Goal: Task Accomplishment & Management: Complete application form

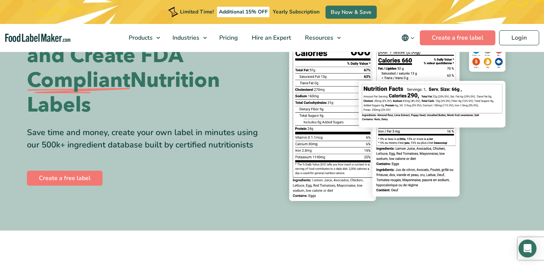
scroll to position [80, 0]
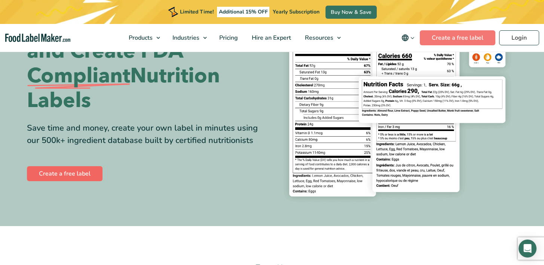
click at [86, 169] on link "Create a free label" at bounding box center [65, 173] width 76 height 15
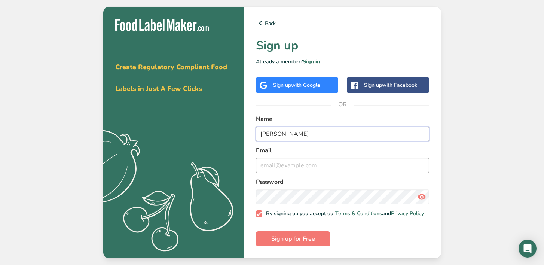
type input "Chase Corbin"
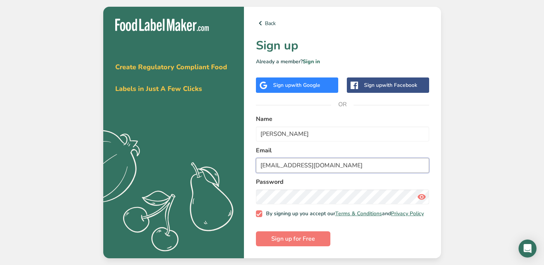
type input "chase@phillyfreezeme.com"
click at [261, 215] on span at bounding box center [259, 213] width 7 height 7
click at [261, 215] on input "By signing up you accept our Terms & Conditions and Privacy Policy" at bounding box center [258, 213] width 5 height 5
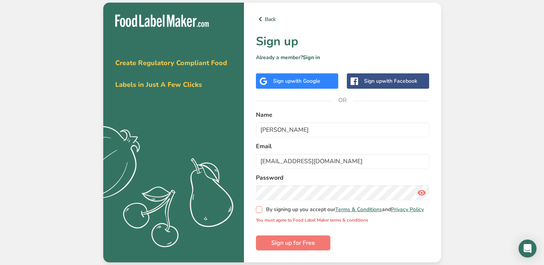
click at [258, 210] on span at bounding box center [259, 209] width 7 height 7
click at [258, 210] on input "By signing up you accept our Terms & Conditions and Privacy Policy" at bounding box center [258, 209] width 5 height 5
checkbox input "true"
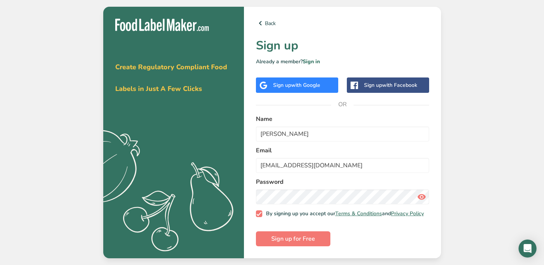
click at [423, 196] on icon at bounding box center [421, 196] width 9 height 13
click at [308, 238] on span "Sign up for Free" at bounding box center [293, 238] width 44 height 9
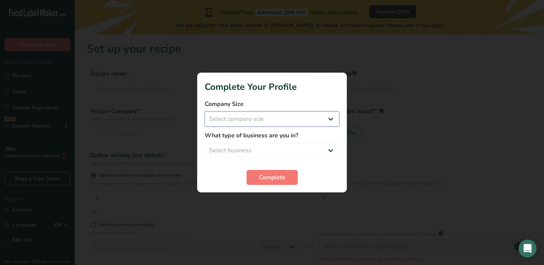
select select "1"
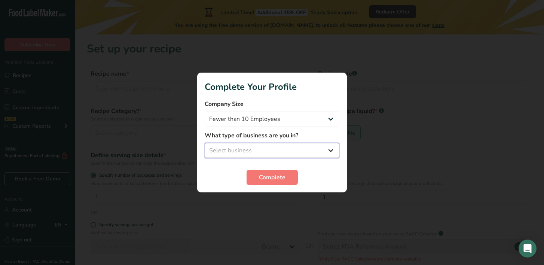
select select "1"
click at [276, 179] on span "Complete" at bounding box center [272, 177] width 27 height 9
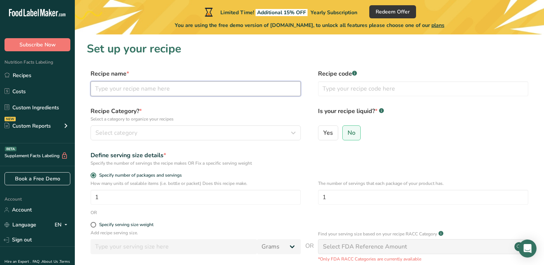
click at [177, 86] on input "text" at bounding box center [195, 88] width 210 height 15
type input "Mango Italian ice"
drag, startPoint x: 177, startPoint y: 86, endPoint x: 188, endPoint y: 132, distance: 47.3
click at [188, 132] on div "Select category" at bounding box center [193, 132] width 196 height 9
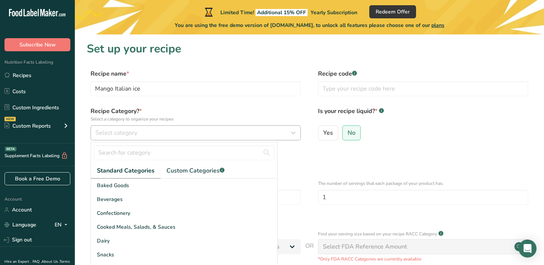
click at [188, 132] on div "Select category" at bounding box center [193, 132] width 196 height 9
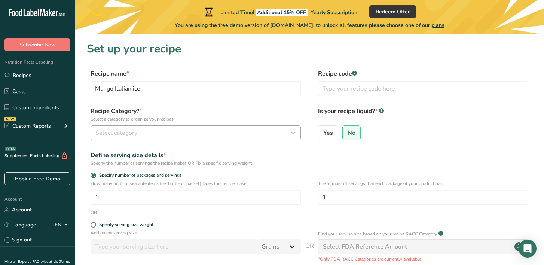
click at [188, 132] on div "Select category" at bounding box center [193, 132] width 196 height 9
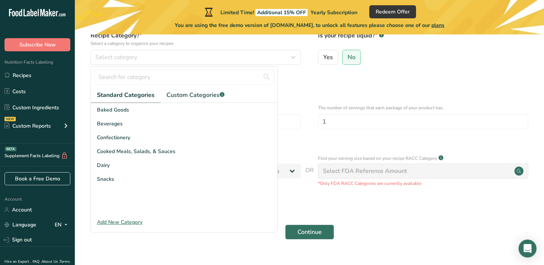
scroll to position [77, 0]
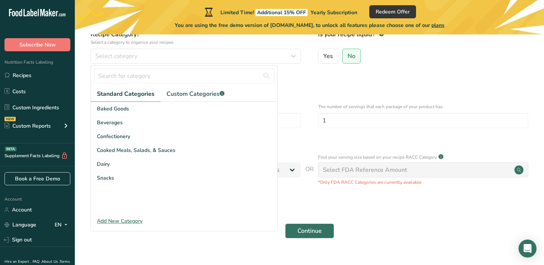
click at [132, 219] on div "Add New Category" at bounding box center [184, 221] width 186 height 8
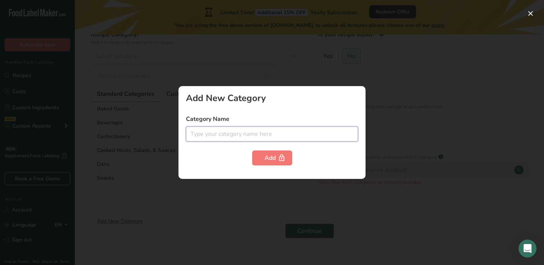
click at [206, 133] on input "text" at bounding box center [272, 133] width 172 height 15
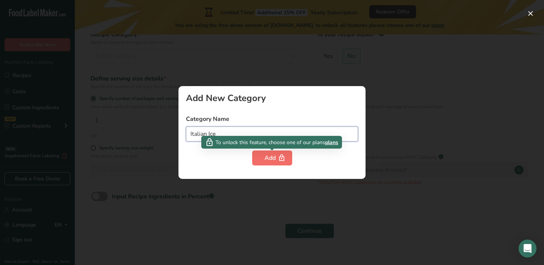
type input "Italian Ice"
click at [284, 159] on icon "button" at bounding box center [281, 158] width 7 height 12
click at [268, 151] on button "Add" at bounding box center [272, 157] width 40 height 15
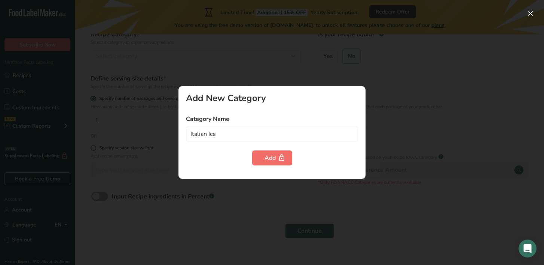
click at [268, 151] on button "Add" at bounding box center [272, 157] width 40 height 15
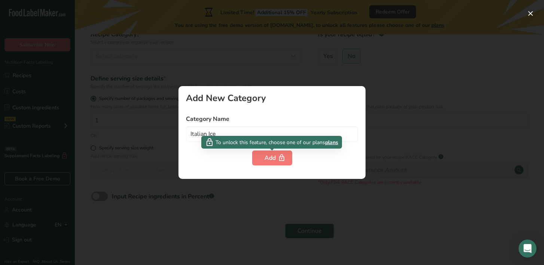
click at [334, 142] on span "plans" at bounding box center [331, 142] width 13 height 8
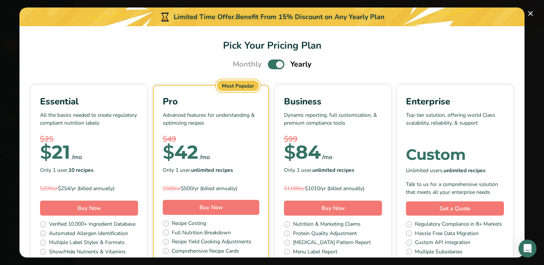
scroll to position [0, 0]
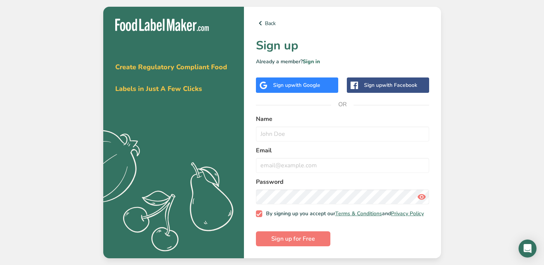
click at [265, 16] on div "Back Sign up Already a member? Sign in Sign up with Google Sign up with Faceboo…" at bounding box center [342, 132] width 197 height 251
click at [264, 21] on link "Back" at bounding box center [342, 23] width 173 height 9
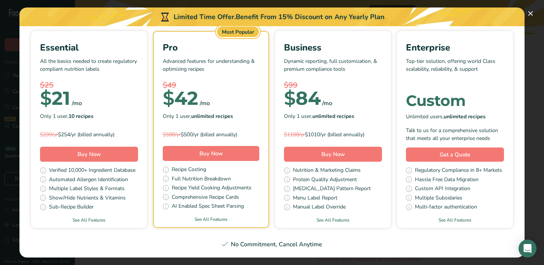
scroll to position [53, 0]
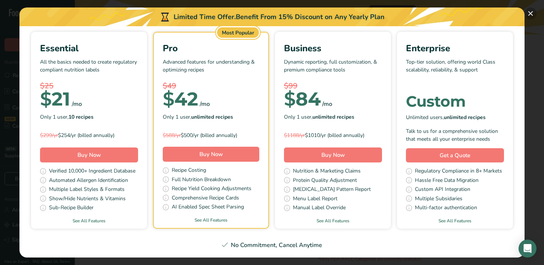
click at [534, 12] on button "Pick Your Pricing Plan Modal" at bounding box center [530, 13] width 12 height 12
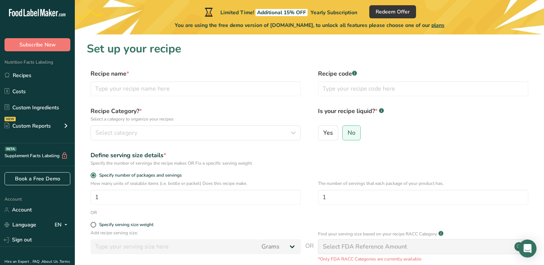
scroll to position [0, 0]
click at [49, 84] on link "Costs" at bounding box center [37, 91] width 75 height 14
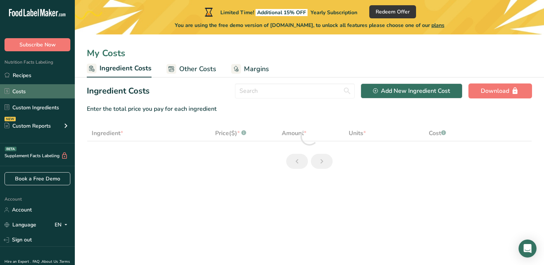
select select "1"
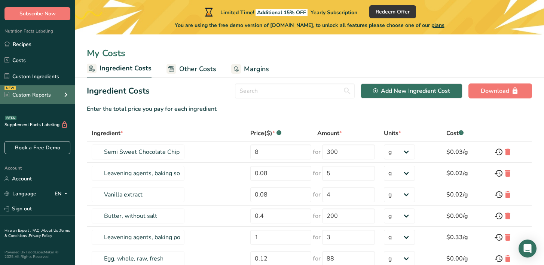
scroll to position [31, 0]
click at [41, 102] on div "NEW Custom Reports" at bounding box center [37, 94] width 75 height 19
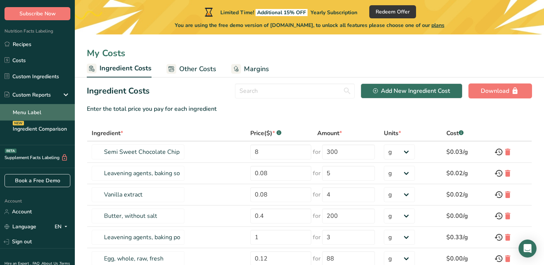
click at [40, 117] on link "Menu Label" at bounding box center [37, 112] width 75 height 16
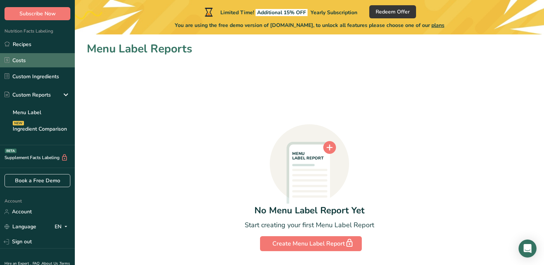
click at [27, 58] on link "Costs" at bounding box center [37, 60] width 75 height 14
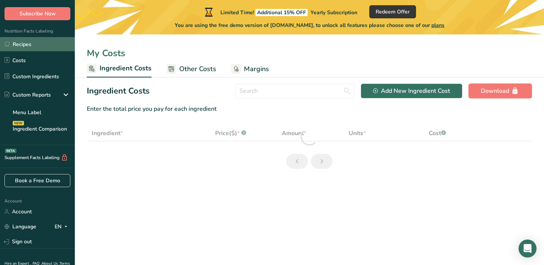
select select "1"
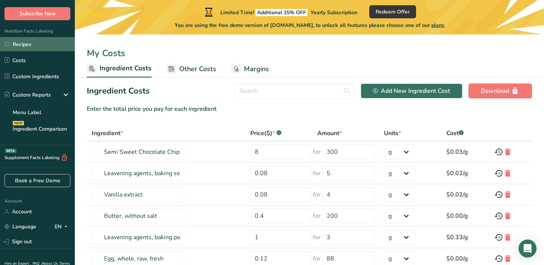
click at [33, 44] on link "Recipes" at bounding box center [37, 44] width 75 height 14
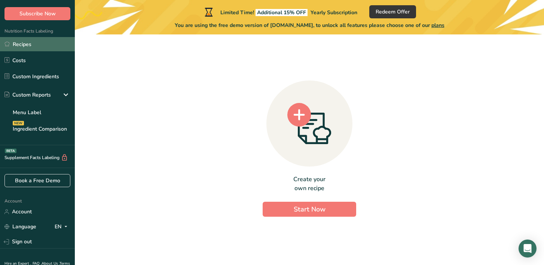
click at [41, 49] on link "Recipes" at bounding box center [37, 44] width 75 height 14
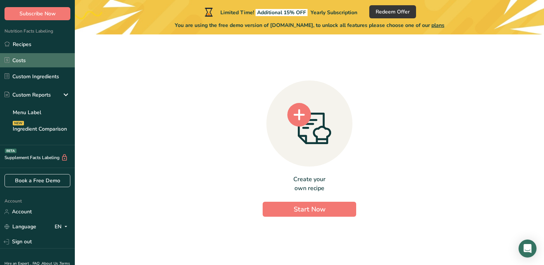
click at [41, 61] on link "Costs" at bounding box center [37, 60] width 75 height 14
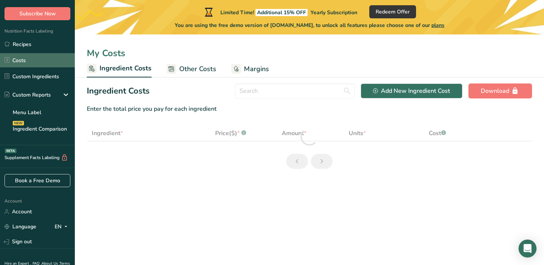
select select "1"
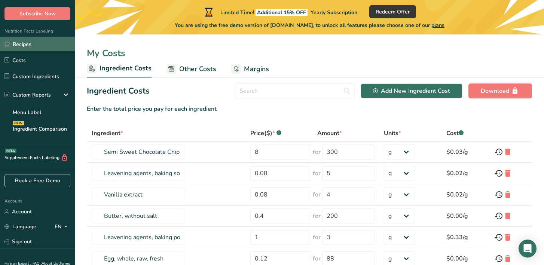
click at [35, 43] on link "Recipes" at bounding box center [37, 44] width 75 height 14
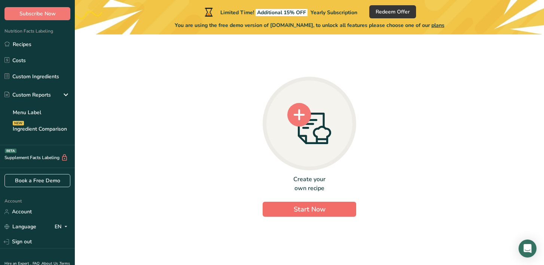
click at [303, 206] on span "Start Now" at bounding box center [309, 208] width 32 height 9
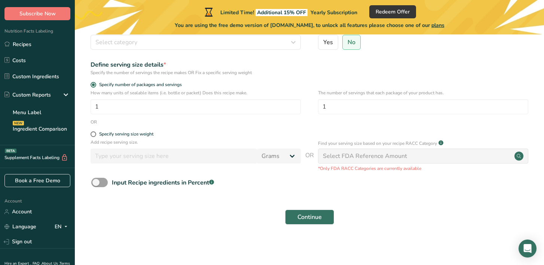
scroll to position [90, 0]
click at [446, 154] on div "Select FDA Reference Amount" at bounding box center [423, 156] width 210 height 15
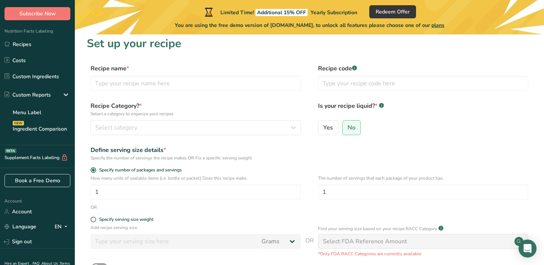
scroll to position [0, 0]
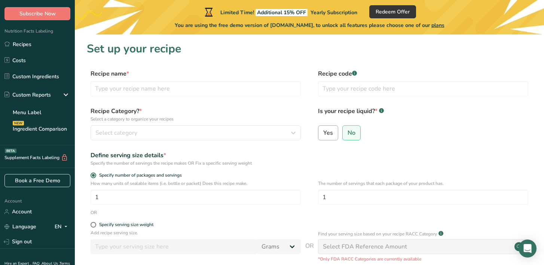
click at [329, 139] on label "Yes" at bounding box center [328, 132] width 20 height 15
click at [323, 135] on input "Yes" at bounding box center [320, 132] width 5 height 5
radio input "true"
radio input "false"
select select "22"
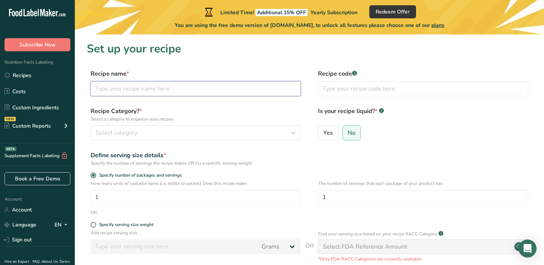
click at [132, 90] on input "text" at bounding box center [195, 88] width 210 height 15
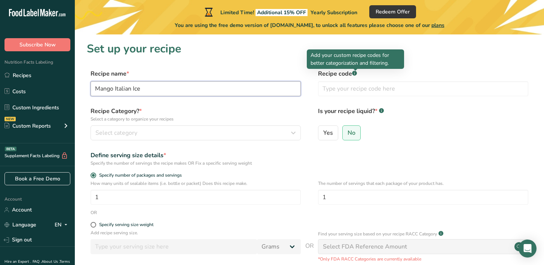
type input "Mango Italian Ice"
click at [356, 73] on rect at bounding box center [354, 73] width 5 height 5
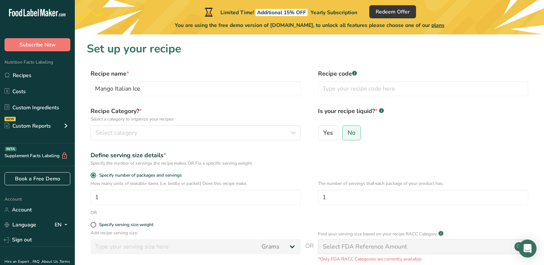
click at [356, 73] on rect at bounding box center [354, 73] width 5 height 5
click at [120, 127] on button "Select category" at bounding box center [195, 132] width 210 height 15
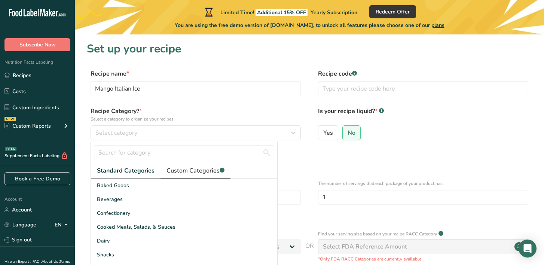
click at [195, 169] on span "Custom Categories .a-a{fill:#347362;}.b-a{fill:#fff;}" at bounding box center [195, 170] width 58 height 9
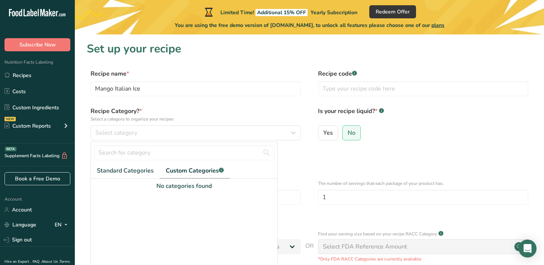
click at [117, 163] on div at bounding box center [184, 152] width 186 height 21
click at [117, 167] on span "Standard Categories" at bounding box center [125, 170] width 57 height 9
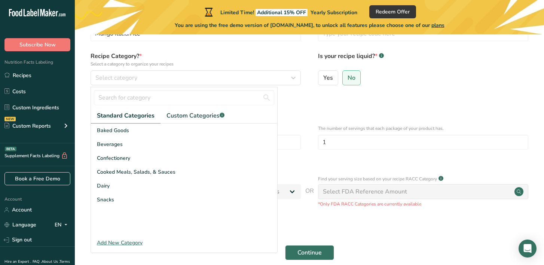
scroll to position [62, 0]
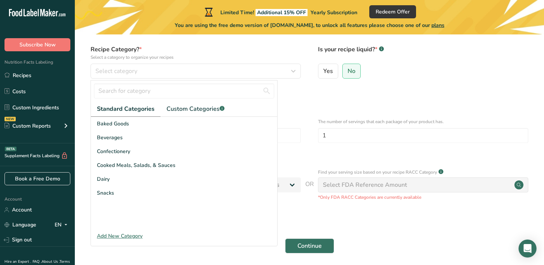
click at [121, 237] on div "Add New Category" at bounding box center [184, 236] width 186 height 8
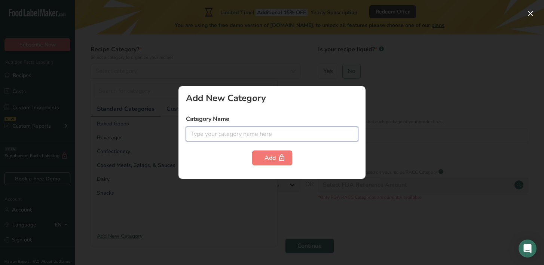
click at [212, 139] on input "text" at bounding box center [272, 133] width 172 height 15
type input "i"
type input "italian ice"
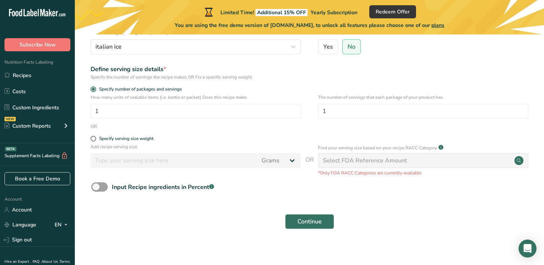
scroll to position [88, 0]
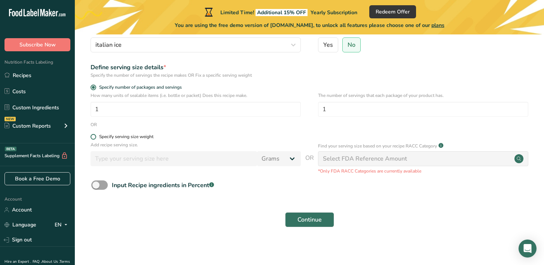
click at [94, 136] on span at bounding box center [93, 137] width 6 height 6
click at [94, 136] on input "Specify serving size weight" at bounding box center [92, 136] width 5 height 5
radio input "true"
radio input "false"
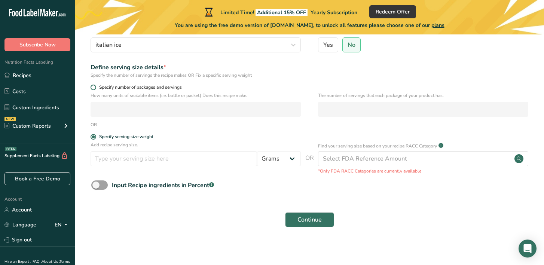
click at [92, 85] on span at bounding box center [93, 87] width 6 height 6
click at [92, 85] on input "Specify number of packages and servings" at bounding box center [92, 87] width 5 height 5
radio input "true"
radio input "false"
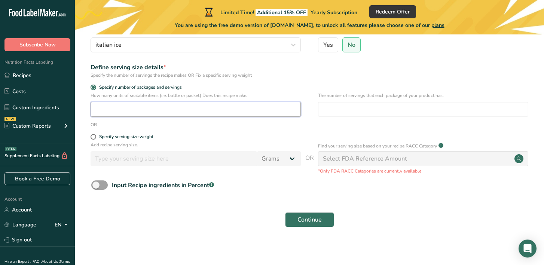
click at [224, 111] on input "number" at bounding box center [195, 109] width 210 height 15
type input "1"
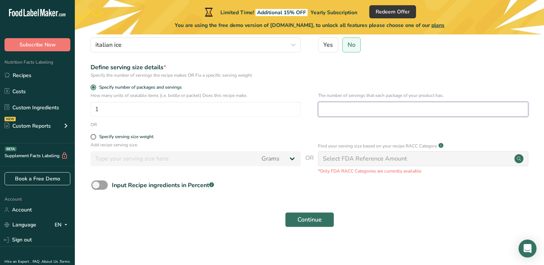
click at [378, 114] on input "number" at bounding box center [423, 109] width 210 height 15
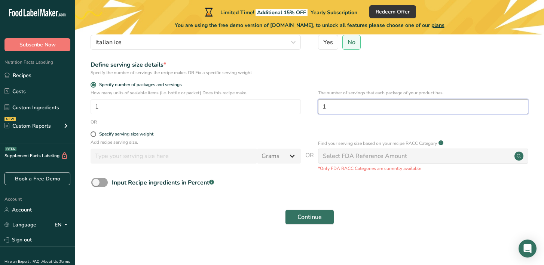
scroll to position [90, 0]
type input "1"
click at [107, 183] on span at bounding box center [99, 182] width 16 height 9
click at [96, 183] on input "Input Recipe ingredients in Percent .a-a{fill:#347362;}.b-a{fill:#fff;}" at bounding box center [93, 182] width 5 height 5
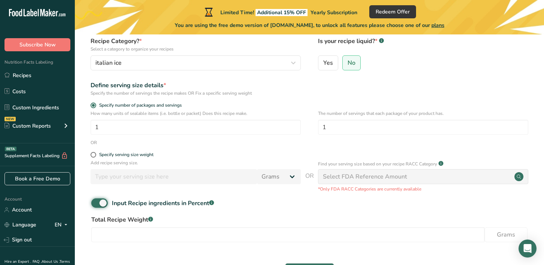
scroll to position [64, 0]
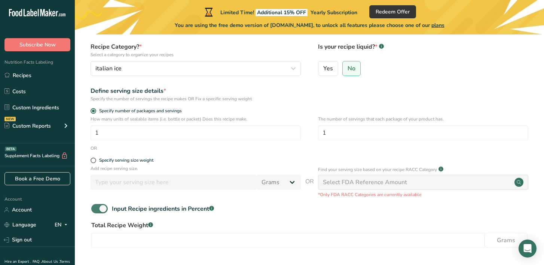
click at [101, 208] on span at bounding box center [99, 208] width 16 height 9
click at [96, 208] on input "Input Recipe ingredients in Percent .a-a{fill:#347362;}.b-a{fill:#fff;}" at bounding box center [93, 208] width 5 height 5
checkbox input "false"
